Goal: Information Seeking & Learning: Learn about a topic

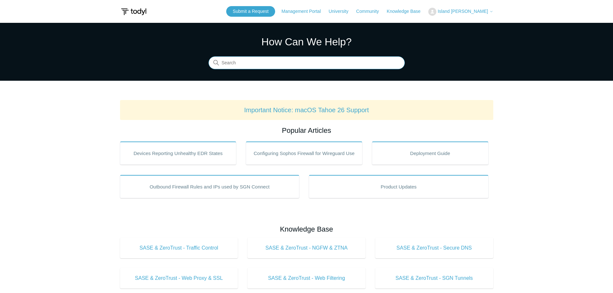
click at [246, 63] on input "Search" at bounding box center [307, 63] width 196 height 13
type input "full mesh routing"
